Goal: Find specific page/section: Find specific page/section

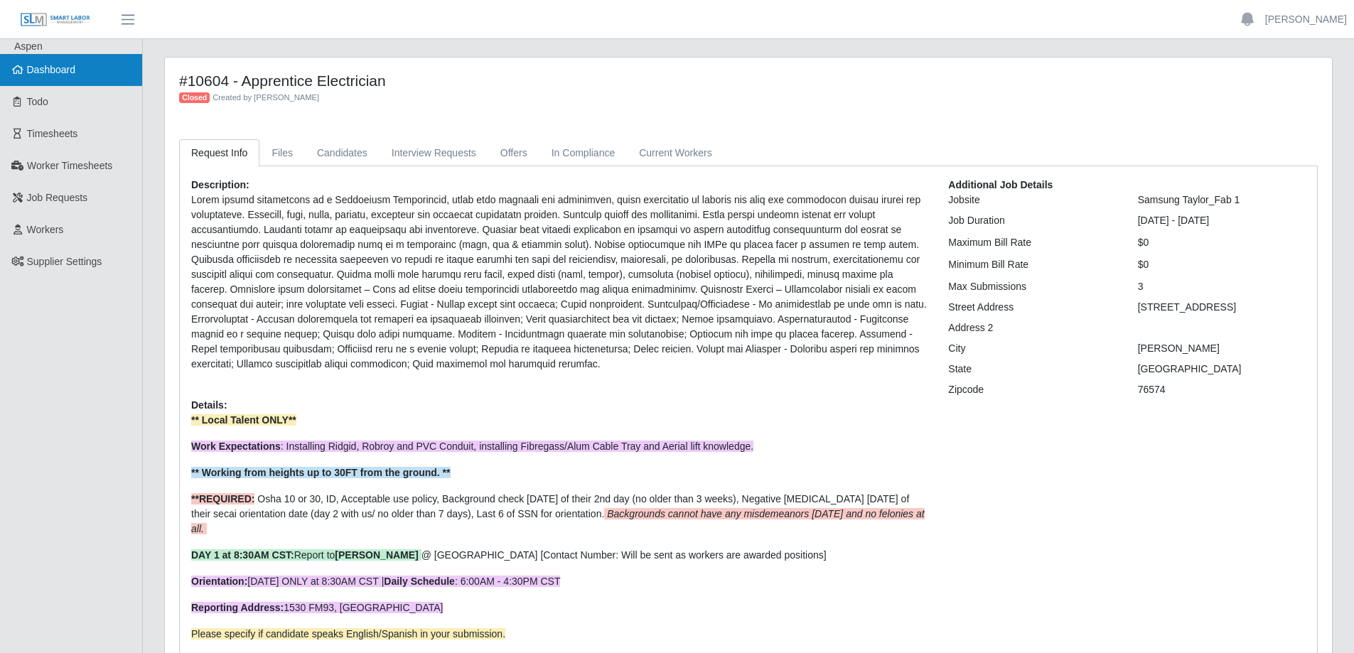
click at [90, 69] on link "Dashboard" at bounding box center [71, 70] width 142 height 32
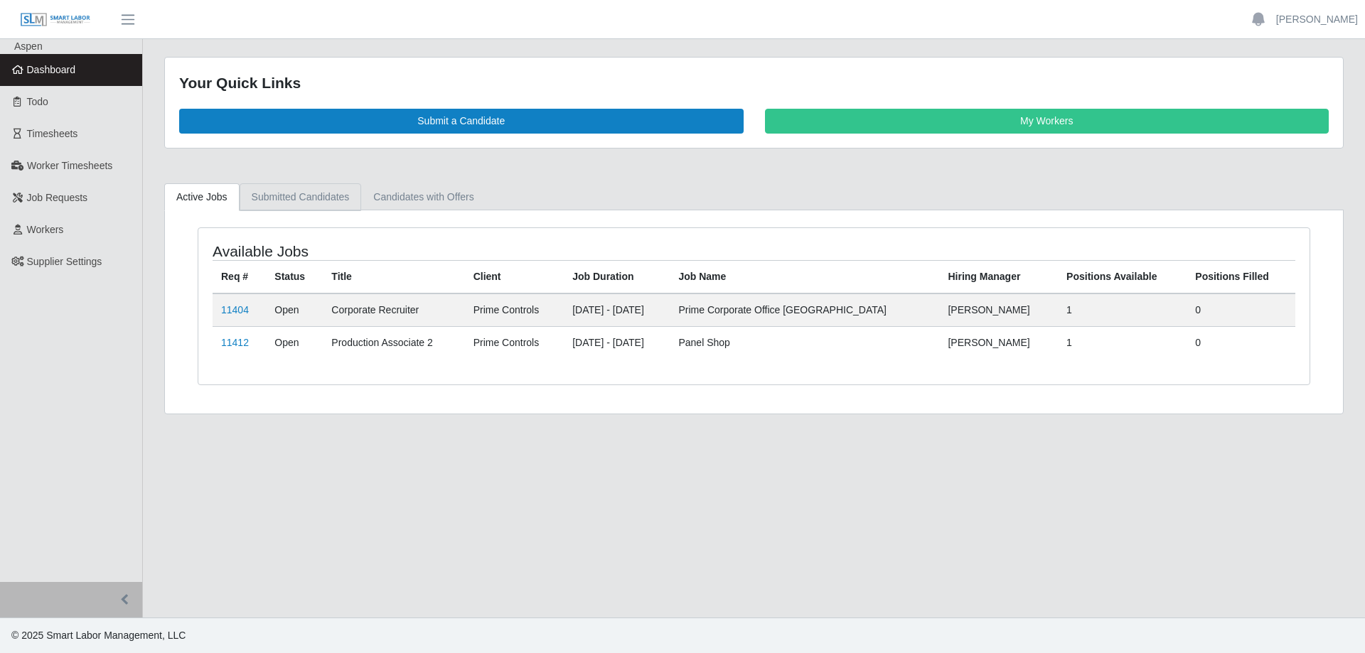
click at [284, 204] on link "Submitted Candidates" at bounding box center [301, 197] width 122 height 28
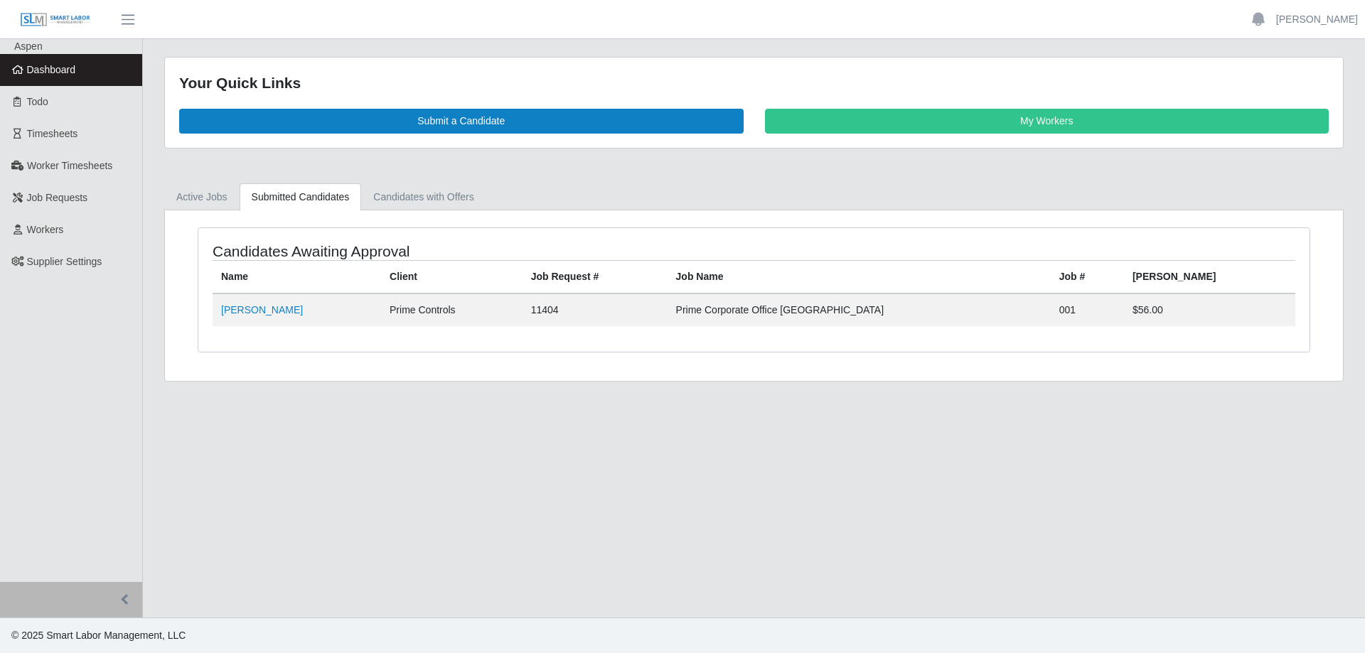
click at [74, 65] on span "Dashboard" at bounding box center [51, 69] width 49 height 11
